Goal: Task Accomplishment & Management: Manage account settings

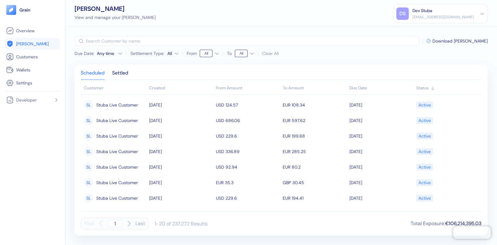
click at [31, 45] on span "Hedges" at bounding box center [32, 44] width 33 height 6
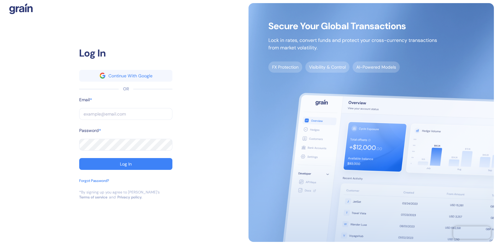
click at [109, 112] on input "text" at bounding box center [125, 114] width 93 height 12
type input "dev+stuba@grainfinance.co"
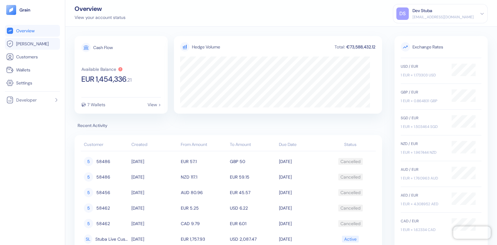
click at [25, 46] on span "Hedges" at bounding box center [32, 44] width 33 height 6
